Goal: Task Accomplishment & Management: Manage account settings

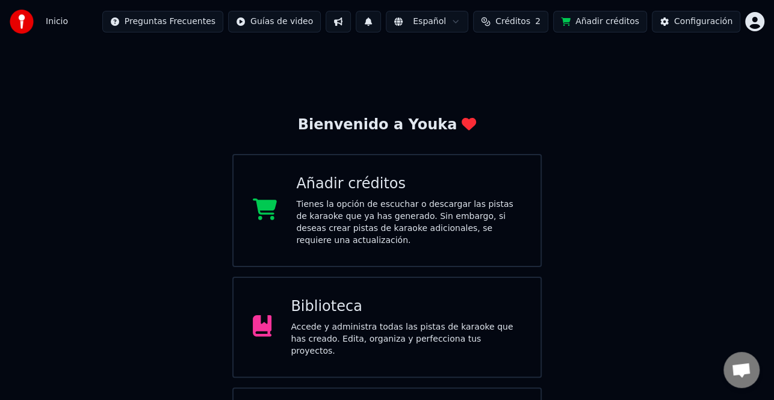
click at [530, 19] on span "Créditos" at bounding box center [512, 22] width 35 height 12
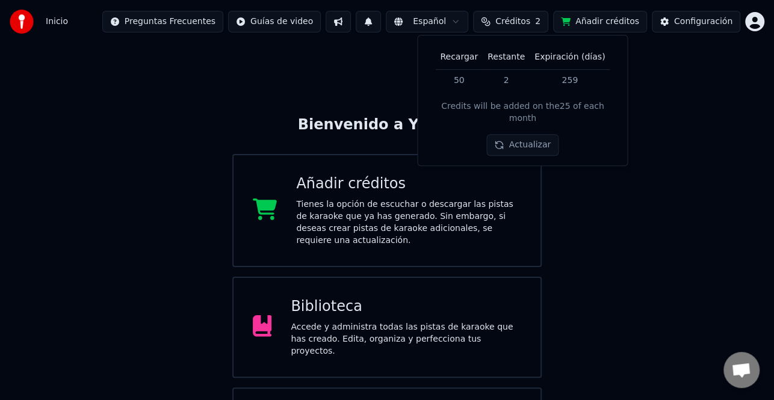
click at [527, 135] on button "Actualizar" at bounding box center [523, 146] width 72 height 22
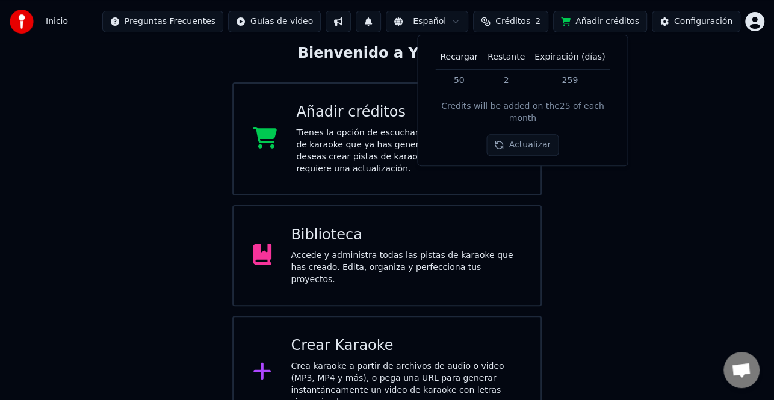
click at [688, 235] on div "Bienvenido a Youka Añadir créditos Tienes la opción de escuchar o descargar las…" at bounding box center [387, 200] width 774 height 457
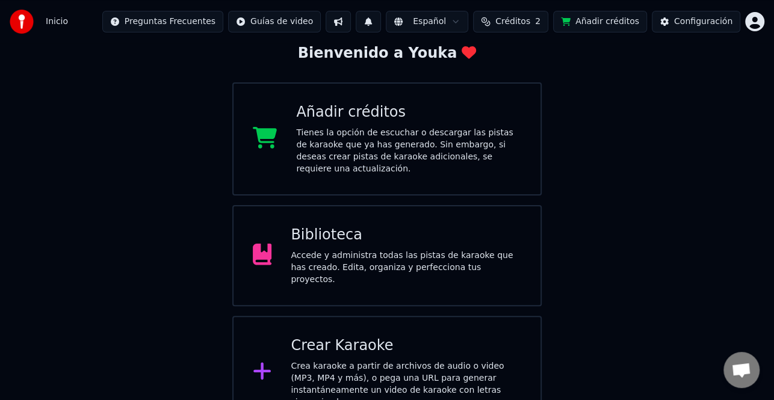
click at [438, 336] on div "Crear Karaoke" at bounding box center [406, 345] width 231 height 19
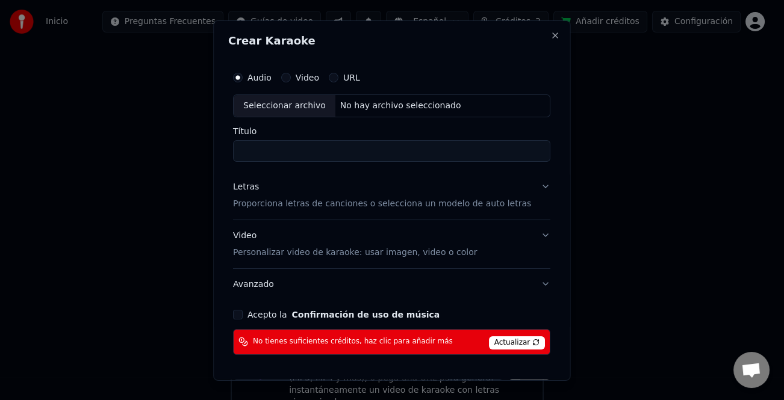
click at [495, 342] on span "Actualizar" at bounding box center [517, 342] width 57 height 13
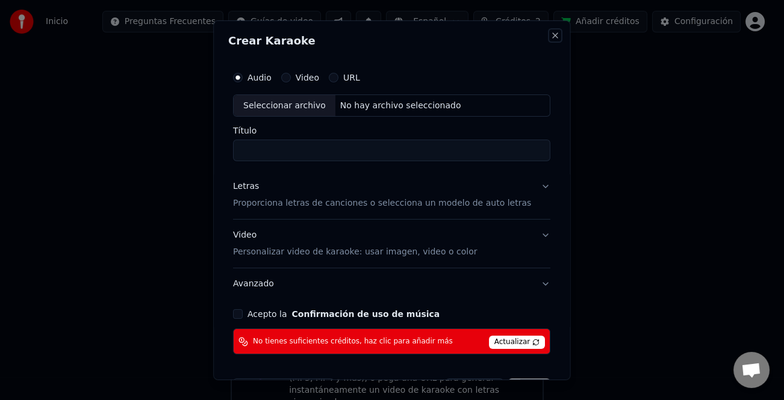
click at [551, 36] on button "Close" at bounding box center [556, 35] width 10 height 10
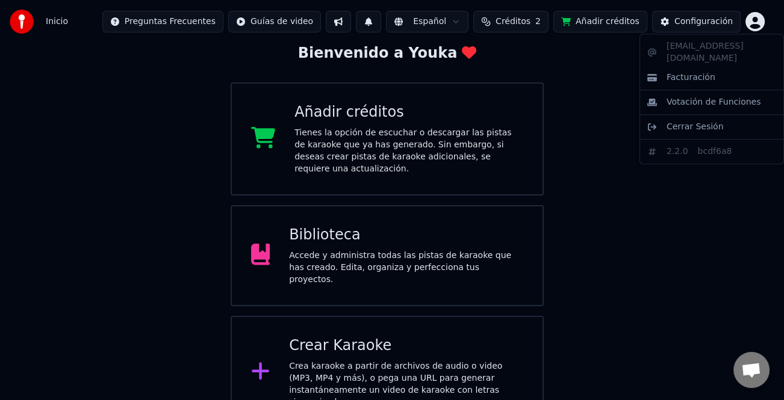
click at [756, 22] on html "Inicio Preguntas Frecuentes Guías de video Español Créditos 2 Añadir créditos C…" at bounding box center [392, 178] width 784 height 501
click at [704, 121] on span "Cerrar Sesión" at bounding box center [694, 127] width 57 height 12
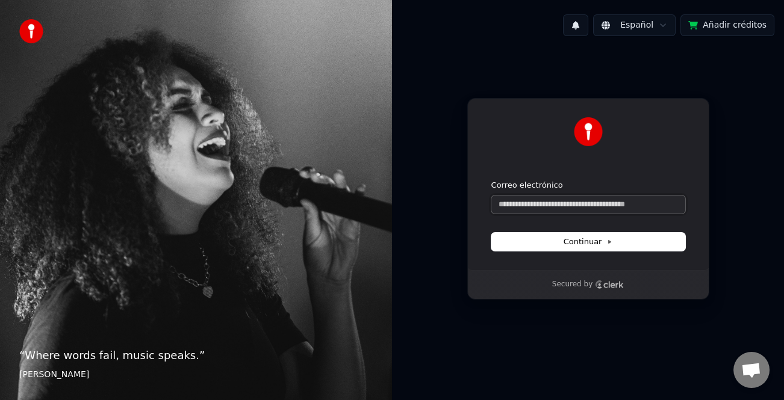
click at [534, 205] on input "Correo electrónico" at bounding box center [588, 205] width 194 height 18
click at [614, 246] on button "Continuar" at bounding box center [588, 242] width 194 height 18
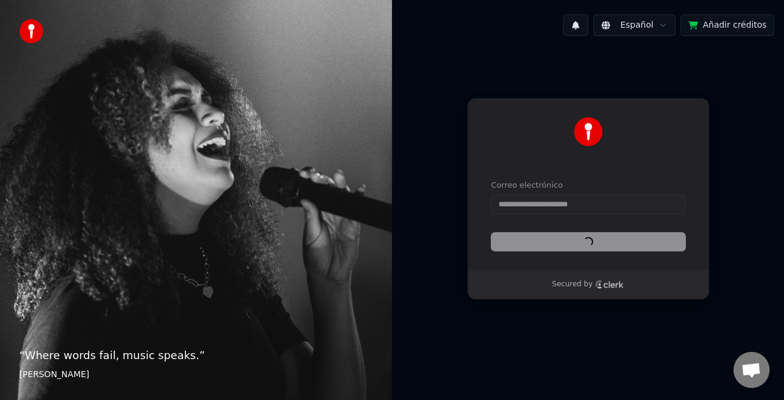
type input "**********"
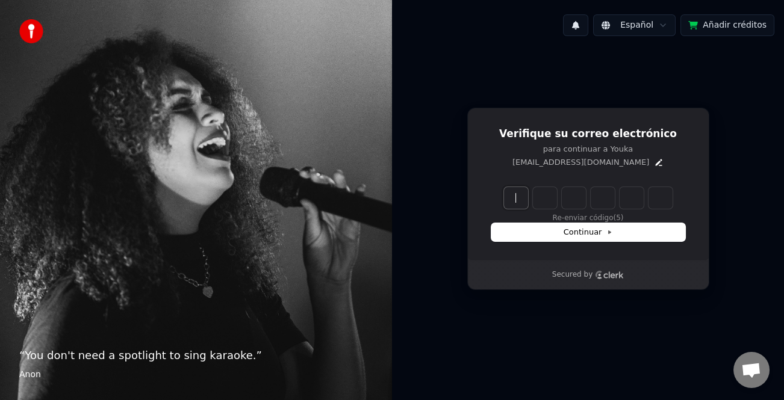
click at [511, 198] on input "Enter verification code" at bounding box center [600, 198] width 193 height 22
type input "******"
